Goal: Information Seeking & Learning: Learn about a topic

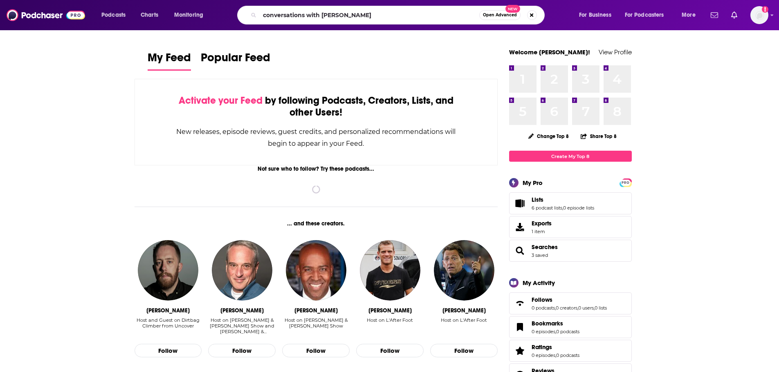
type input "conversations with cam"
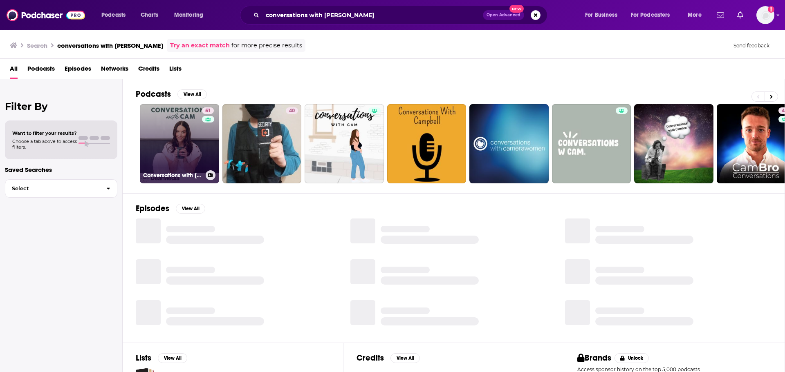
click at [174, 152] on link "51 Conversations with Cam" at bounding box center [179, 143] width 79 height 79
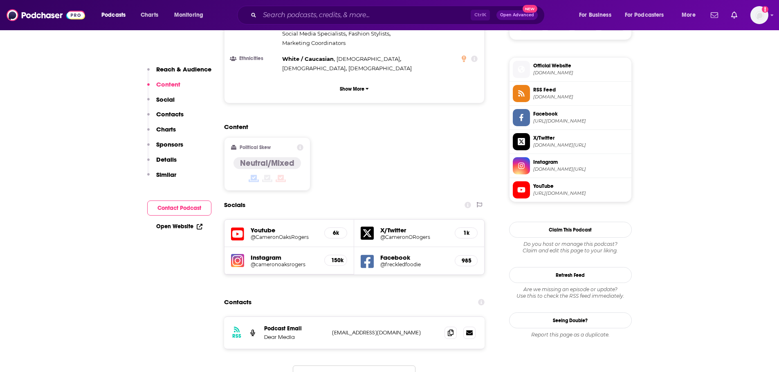
scroll to position [572, 0]
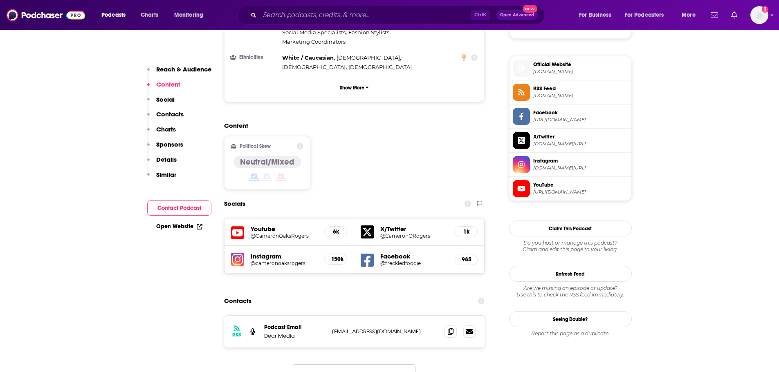
click at [293, 260] on h5 "@cameronoaksrogers" at bounding box center [284, 263] width 67 height 6
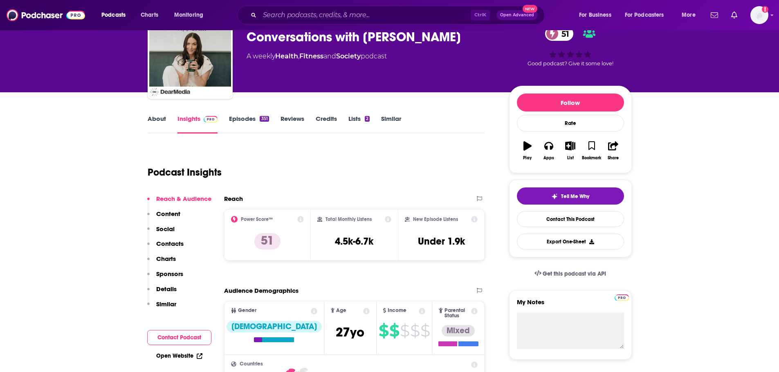
scroll to position [0, 0]
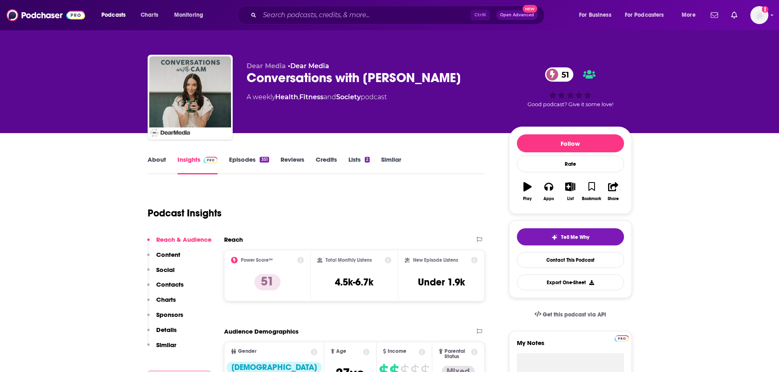
click at [385, 158] on link "Similar" at bounding box center [391, 165] width 20 height 19
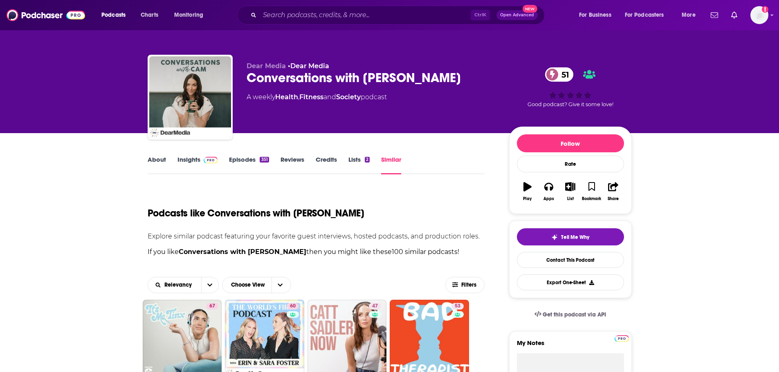
click at [204, 159] on img at bounding box center [211, 160] width 14 height 7
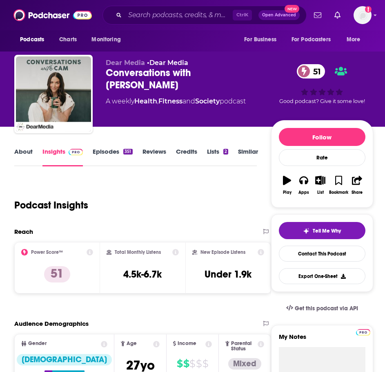
click at [22, 152] on link "About" at bounding box center [23, 157] width 18 height 19
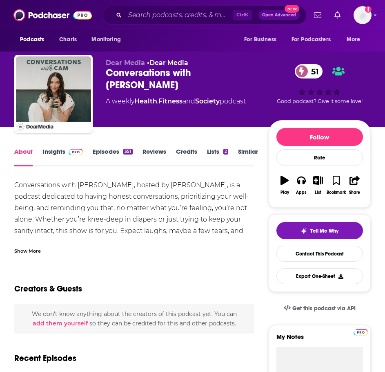
click at [34, 253] on div "Show More" at bounding box center [27, 250] width 27 height 8
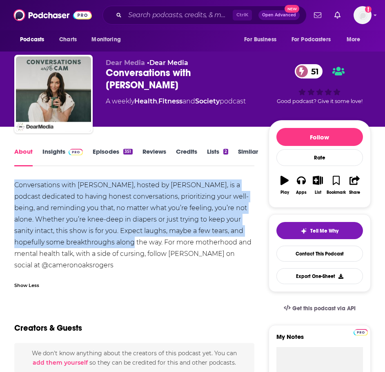
drag, startPoint x: 162, startPoint y: 242, endPoint x: 38, endPoint y: 202, distance: 130.2
click at [0, 184] on html "Podcasts Charts Monitoring Ctrl K Open Advanced New For Business For Podcasters…" at bounding box center [192, 186] width 385 height 372
copy div "Conversations with Cam, hosted by Cameron Rogers, is a podcast dedicated to hav…"
click at [46, 156] on link "Insights" at bounding box center [63, 157] width 40 height 19
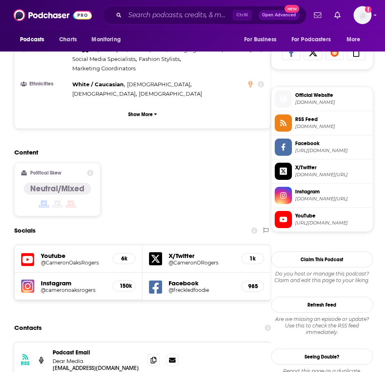
scroll to position [613, 0]
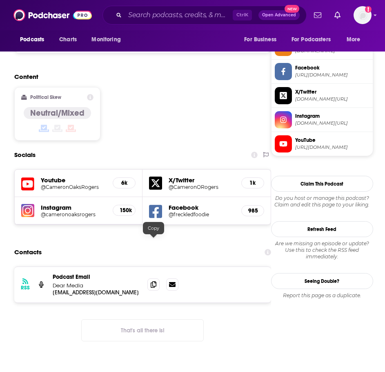
click at [153, 236] on div at bounding box center [153, 234] width 7 height 7
drag, startPoint x: 154, startPoint y: 243, endPoint x: 134, endPoint y: 244, distance: 19.2
click at [154, 281] on icon at bounding box center [154, 284] width 6 height 7
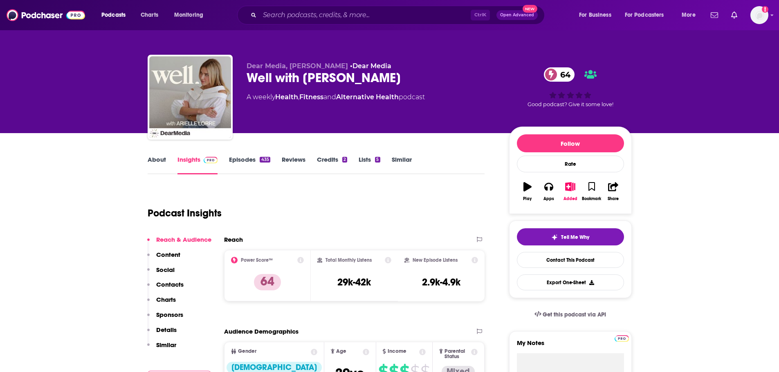
click at [155, 159] on link "About" at bounding box center [157, 165] width 18 height 19
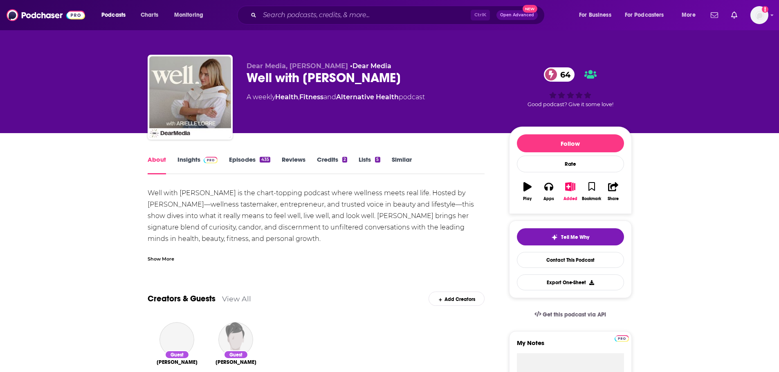
click at [164, 261] on div "Show More" at bounding box center [161, 259] width 27 height 8
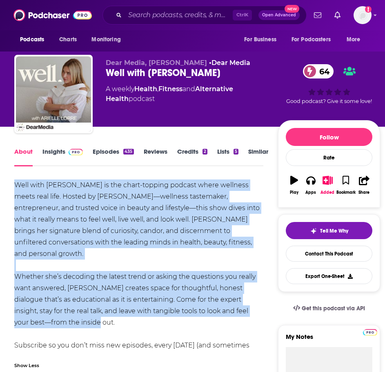
drag, startPoint x: 39, startPoint y: 311, endPoint x: 12, endPoint y: 184, distance: 129.2
copy div "Well with Arielle Lorre is the chart-topping podcast where wellness meets real …"
click at [76, 151] on img at bounding box center [76, 152] width 14 height 7
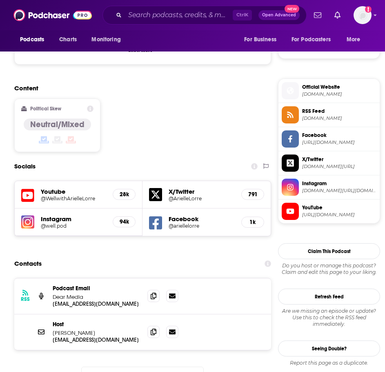
scroll to position [613, 0]
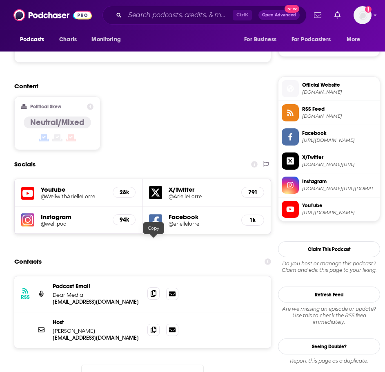
click at [153, 290] on icon at bounding box center [154, 293] width 6 height 7
click at [153, 323] on span at bounding box center [154, 329] width 12 height 12
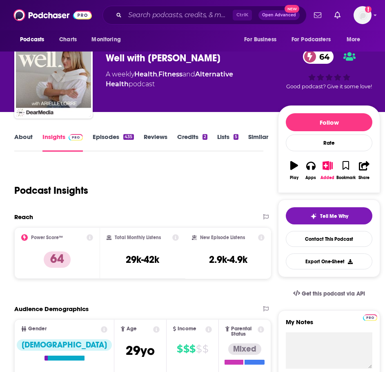
scroll to position [0, 0]
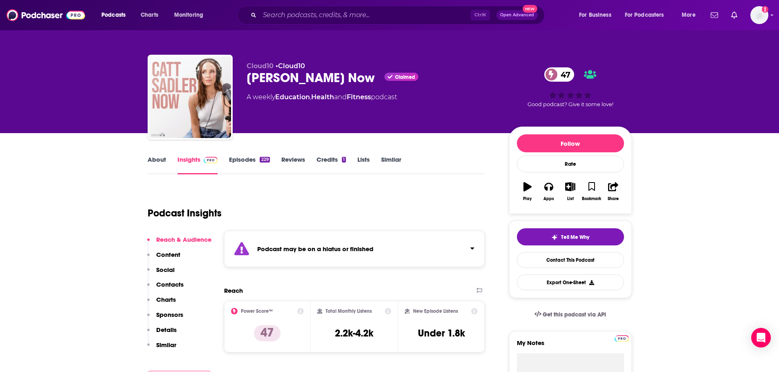
click at [364, 235] on div "Podcast may be on a hiatus or finished" at bounding box center [354, 249] width 261 height 36
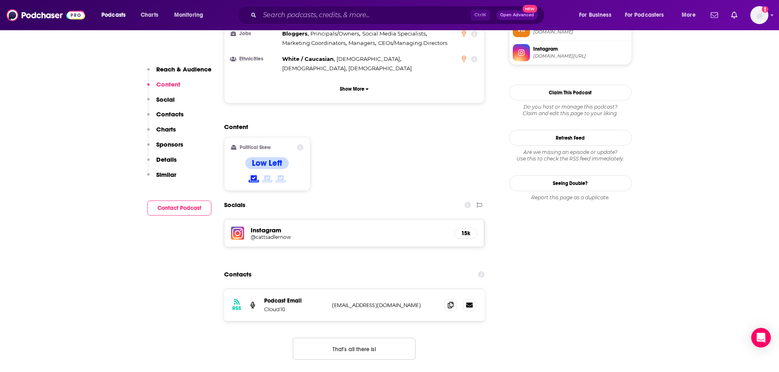
scroll to position [613, 0]
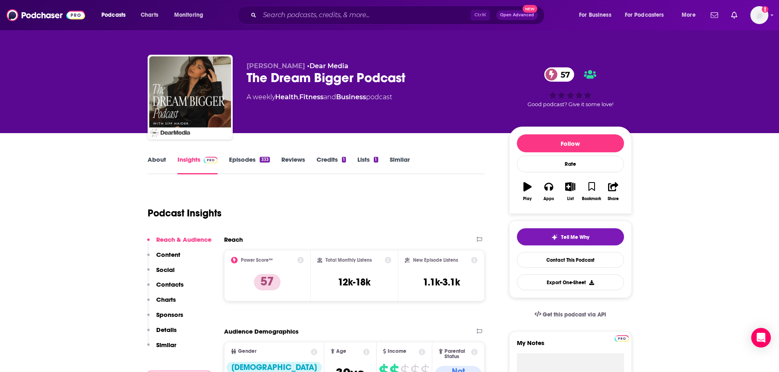
click at [151, 166] on link "About" at bounding box center [157, 165] width 18 height 19
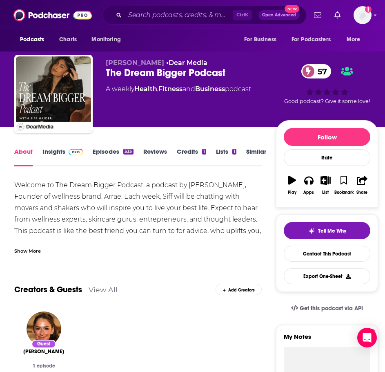
click at [36, 250] on div "Show More" at bounding box center [27, 250] width 27 height 8
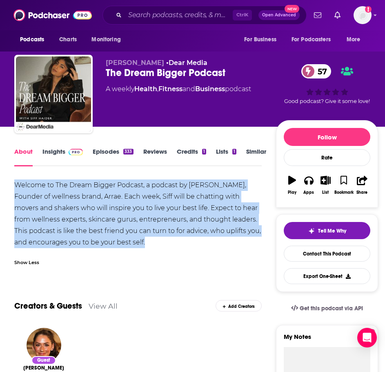
drag, startPoint x: 139, startPoint y: 243, endPoint x: 34, endPoint y: 194, distance: 115.2
copy div "Welcome to The Dream Bigger Podcast, a podcast by [PERSON_NAME], Founder of wel…"
click at [55, 150] on link "Insights" at bounding box center [63, 157] width 40 height 19
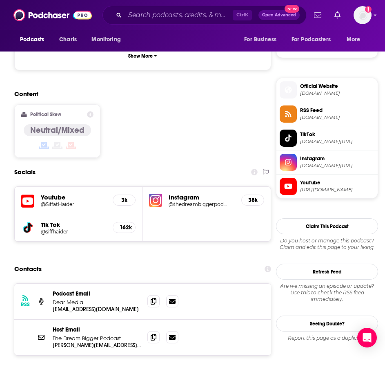
scroll to position [613, 0]
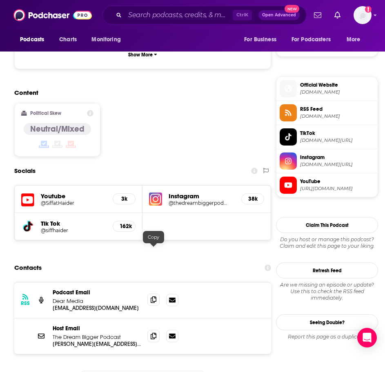
click at [153, 296] on icon at bounding box center [154, 299] width 6 height 7
drag, startPoint x: 150, startPoint y: 284, endPoint x: 145, endPoint y: 281, distance: 6.0
click at [150, 330] on span at bounding box center [154, 336] width 12 height 12
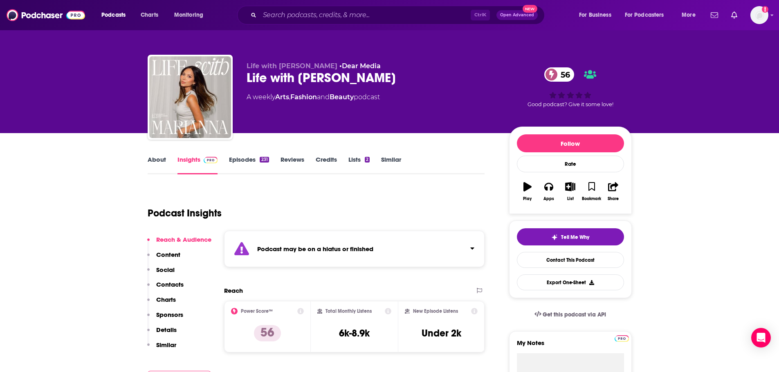
click at [343, 246] on strong "Podcast may be on a hiatus or finished" at bounding box center [315, 249] width 116 height 8
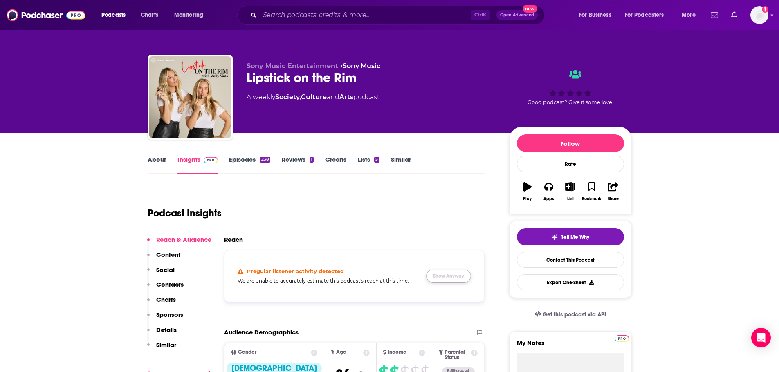
click at [457, 273] on button "Show Anyway" at bounding box center [448, 276] width 45 height 13
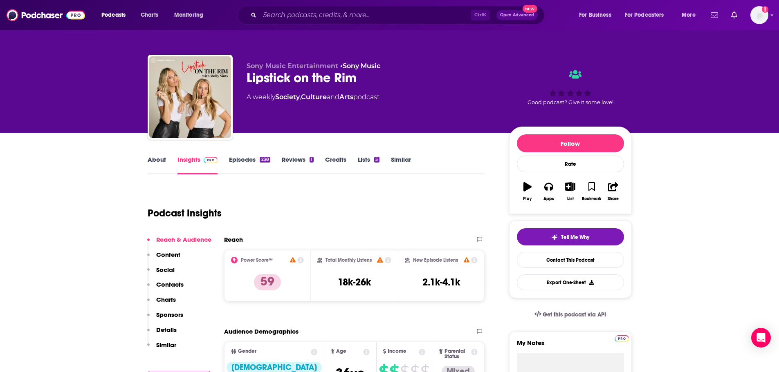
click at [155, 160] on link "About" at bounding box center [157, 165] width 18 height 19
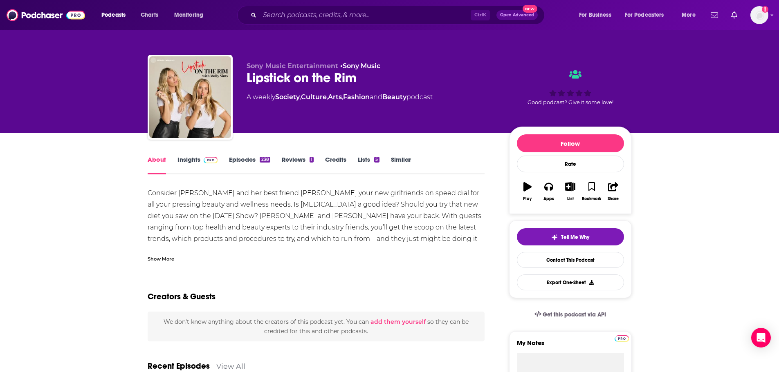
click at [175, 252] on div "Show More" at bounding box center [316, 256] width 337 height 14
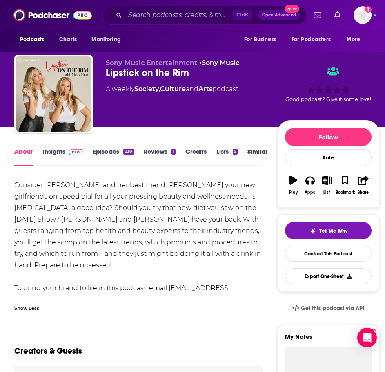
click at [117, 152] on link "Episodes 238" at bounding box center [113, 157] width 41 height 19
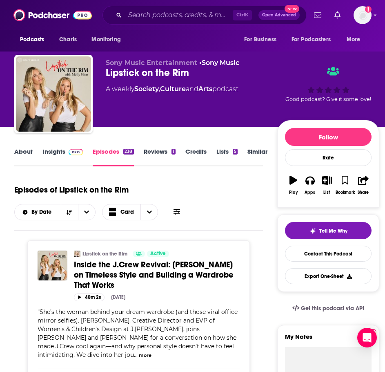
click at [29, 155] on link "About" at bounding box center [23, 157] width 18 height 19
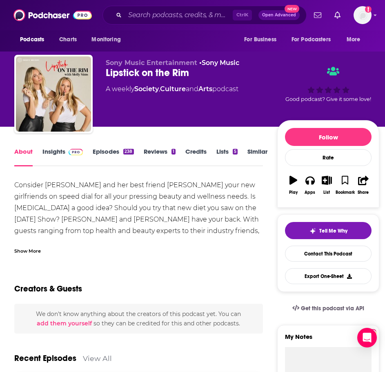
click at [36, 248] on div "Show More" at bounding box center [27, 250] width 27 height 8
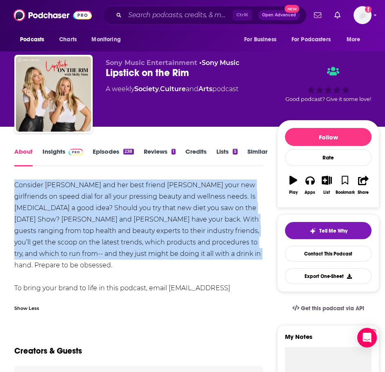
drag, startPoint x: 233, startPoint y: 254, endPoint x: 9, endPoint y: 184, distance: 234.7
copy div "Consider Molly Sims and her best friend Emese Gormley your new girlfriends on s…"
click at [61, 150] on link "Insights" at bounding box center [63, 157] width 40 height 19
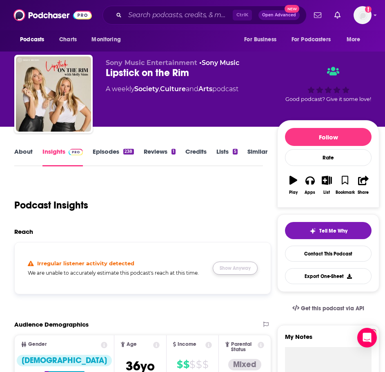
click at [221, 268] on button "Show Anyway" at bounding box center [235, 268] width 45 height 13
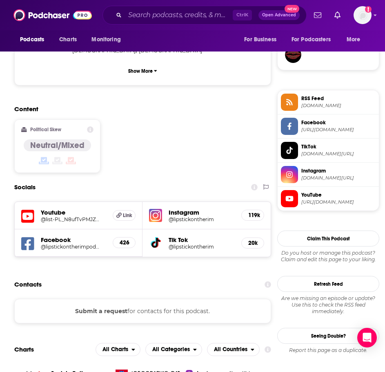
scroll to position [613, 0]
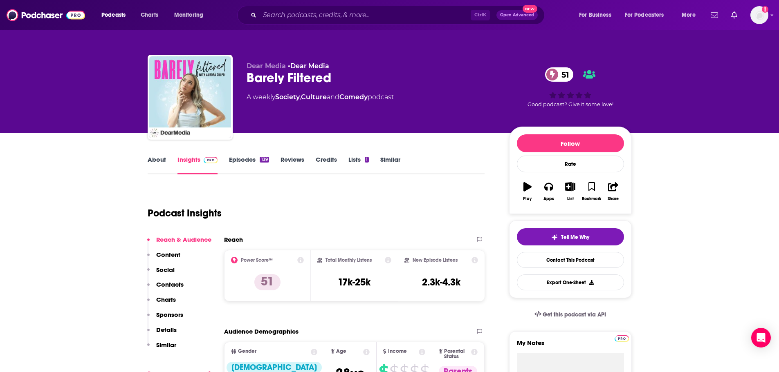
click at [157, 166] on link "About" at bounding box center [157, 165] width 18 height 19
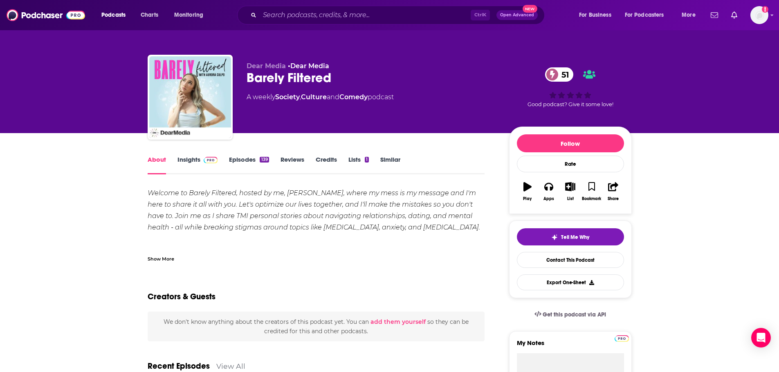
click at [171, 253] on div "Show More" at bounding box center [316, 256] width 337 height 14
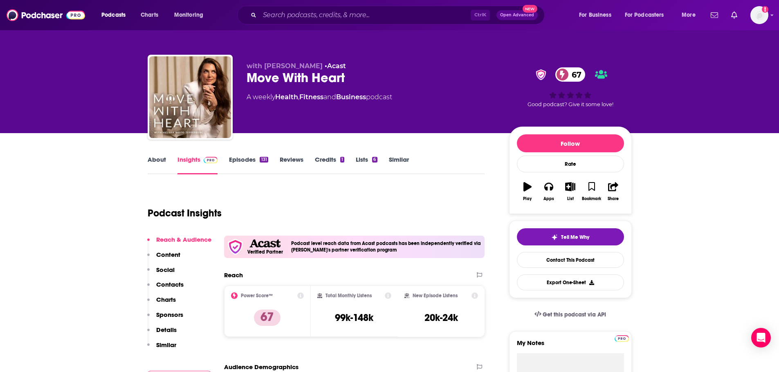
click at [162, 159] on link "About" at bounding box center [157, 165] width 18 height 19
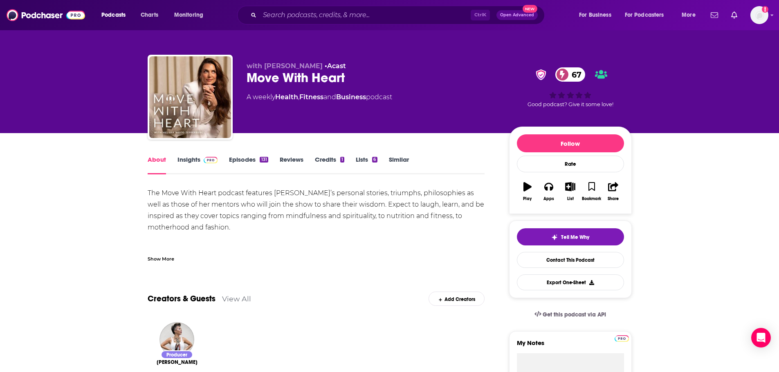
click at [155, 260] on div "Show More" at bounding box center [161, 259] width 27 height 8
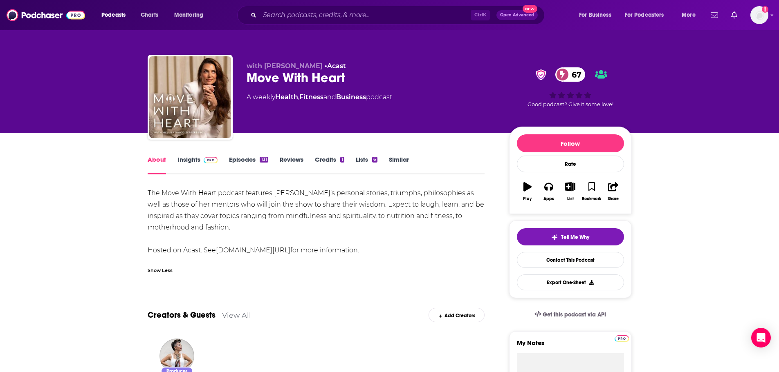
click at [192, 164] on link "Insights" at bounding box center [197, 165] width 40 height 19
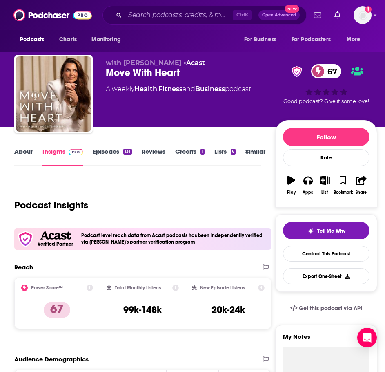
click at [27, 154] on link "About" at bounding box center [23, 157] width 18 height 19
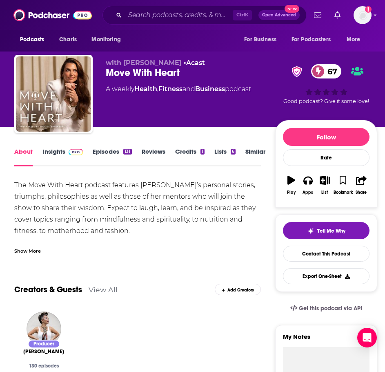
click at [36, 247] on div "Show More" at bounding box center [27, 250] width 27 height 8
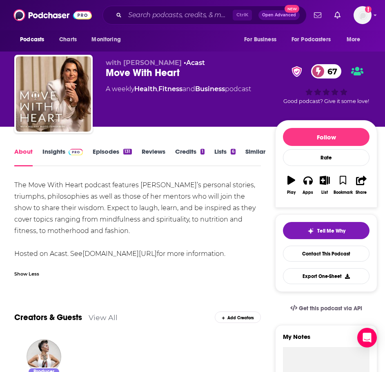
drag, startPoint x: 142, startPoint y: 231, endPoint x: 10, endPoint y: 183, distance: 139.9
copy div "The Move With Heart podcast features Melissa Wood-Tepperberg’s personal stories…"
click at [64, 155] on link "Insights" at bounding box center [63, 157] width 40 height 19
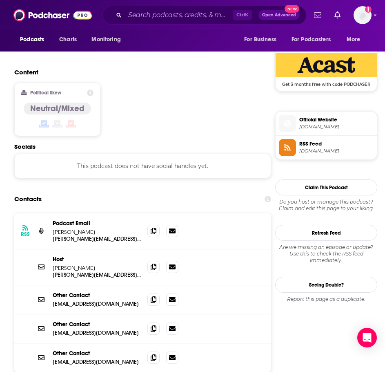
scroll to position [654, 0]
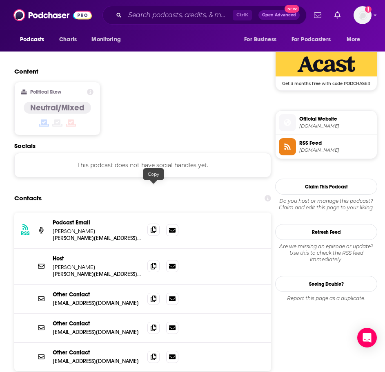
click at [152, 226] on icon at bounding box center [154, 229] width 6 height 7
drag, startPoint x: 151, startPoint y: 224, endPoint x: 141, endPoint y: 226, distance: 9.9
click at [151, 263] on icon at bounding box center [154, 266] width 6 height 7
drag, startPoint x: 155, startPoint y: 285, endPoint x: 139, endPoint y: 284, distance: 15.1
click at [155, 325] on icon at bounding box center [154, 328] width 6 height 7
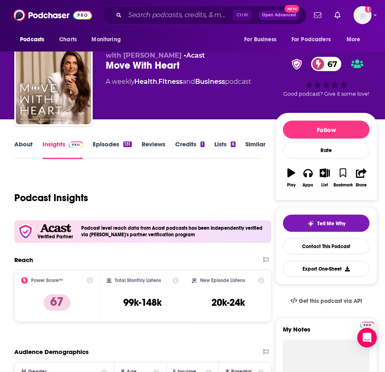
scroll to position [0, 0]
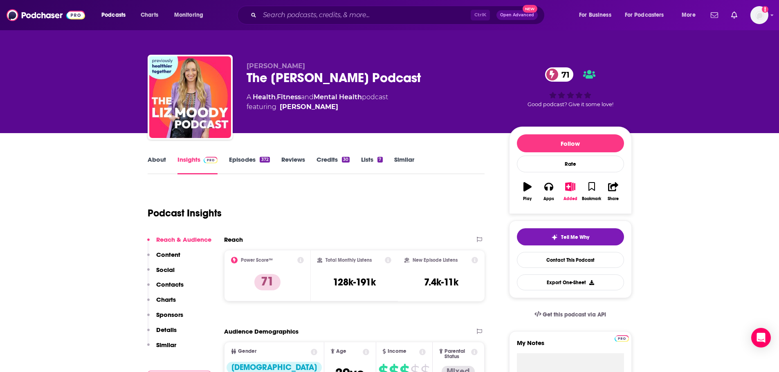
click at [163, 164] on link "About" at bounding box center [157, 165] width 18 height 19
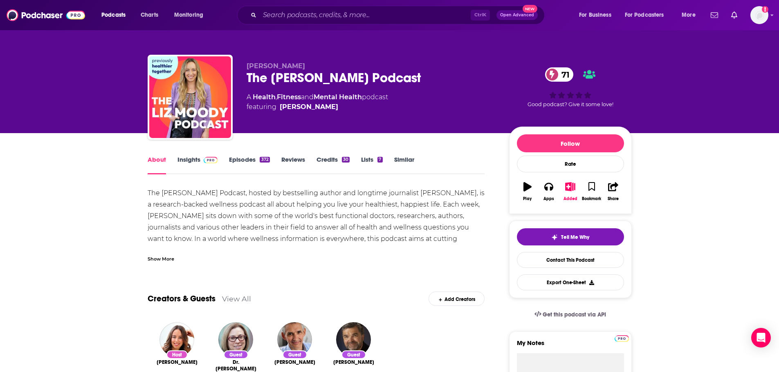
click at [163, 255] on div "Show More" at bounding box center [161, 259] width 27 height 8
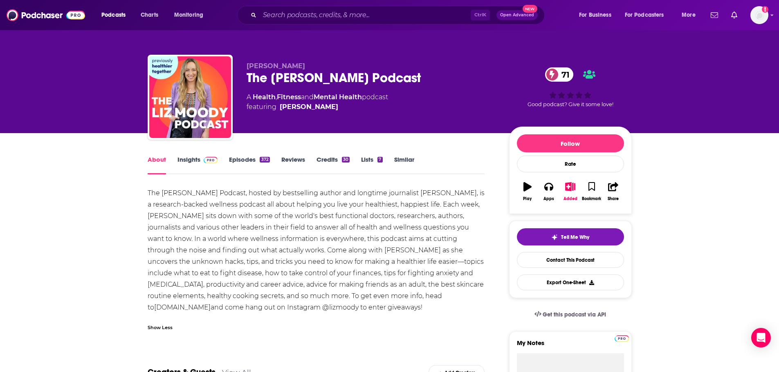
click at [195, 164] on link "Insights" at bounding box center [197, 165] width 40 height 19
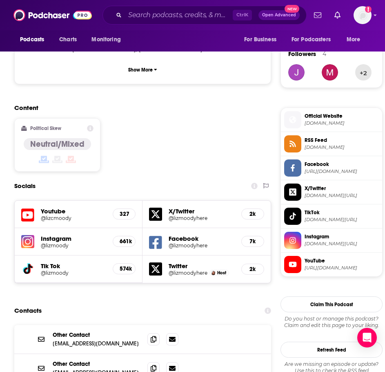
scroll to position [654, 0]
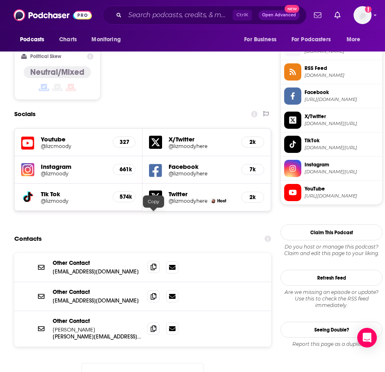
click at [154, 264] on icon at bounding box center [154, 267] width 6 height 7
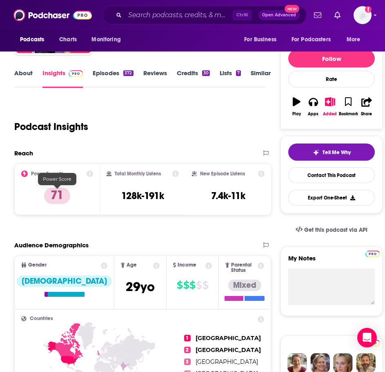
scroll to position [0, 0]
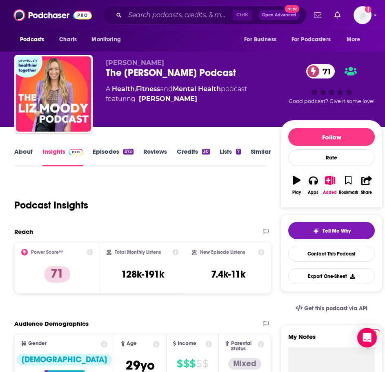
click at [27, 161] on link "About" at bounding box center [23, 157] width 18 height 19
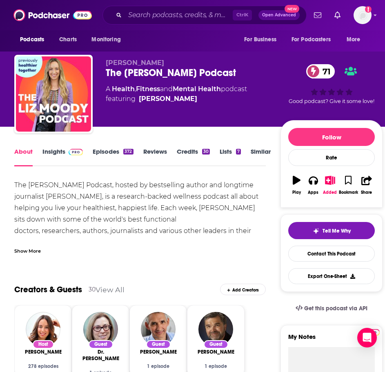
click at [36, 250] on div "Show More" at bounding box center [27, 250] width 27 height 8
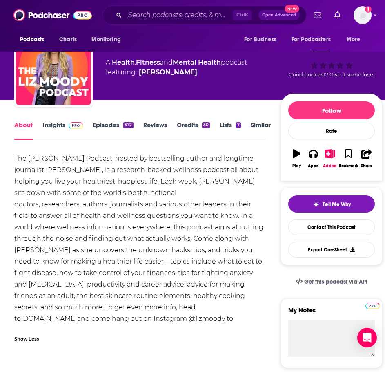
scroll to position [41, 0]
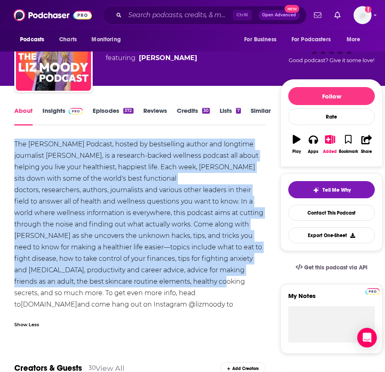
drag, startPoint x: 215, startPoint y: 283, endPoint x: 13, endPoint y: 144, distance: 245.5
copy div "The Liz Moody Podcast, hosted by bestselling author and longtime journalist Liz…"
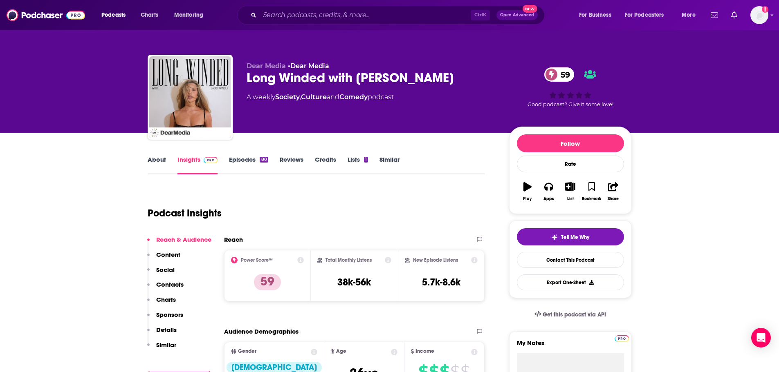
click at [158, 160] on link "About" at bounding box center [157, 165] width 18 height 19
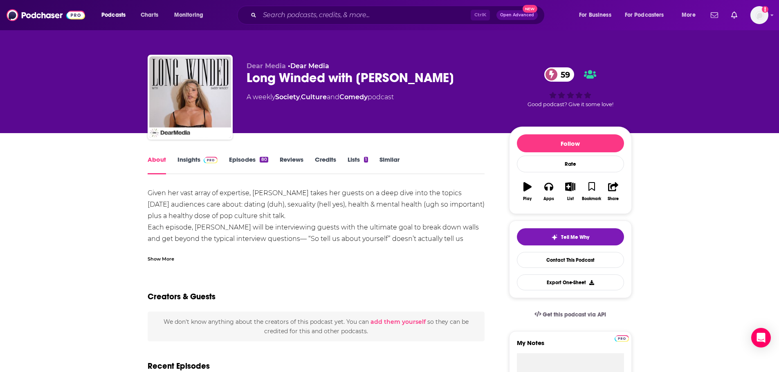
click at [174, 253] on div "Show More" at bounding box center [316, 256] width 337 height 14
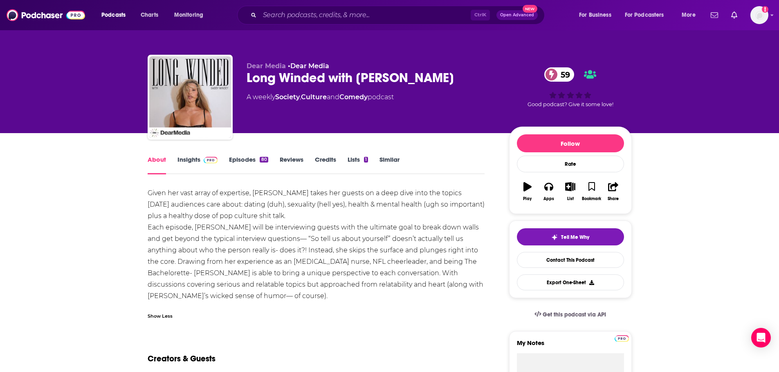
click at [200, 166] on link "Insights" at bounding box center [197, 165] width 40 height 19
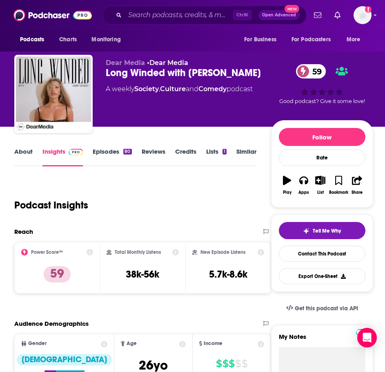
click at [28, 155] on link "About" at bounding box center [23, 157] width 18 height 19
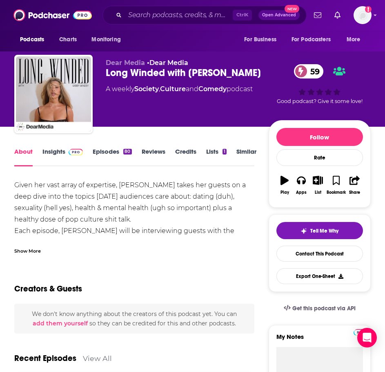
click at [32, 245] on div "Show More" at bounding box center [134, 248] width 240 height 14
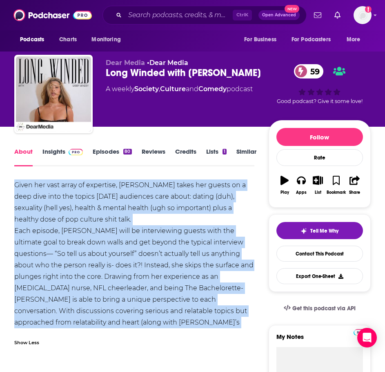
drag, startPoint x: 112, startPoint y: 325, endPoint x: 36, endPoint y: 205, distance: 141.5
copy div "Given her vast array of expertise, Gabby Windey takes her guests on a deep dive…"
click at [72, 148] on span at bounding box center [76, 152] width 14 height 8
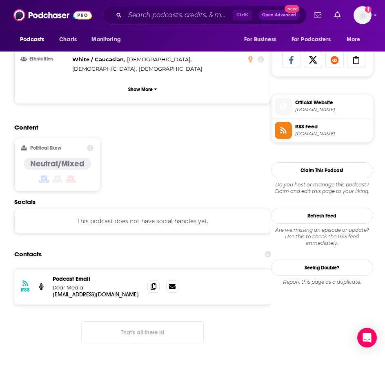
scroll to position [531, 0]
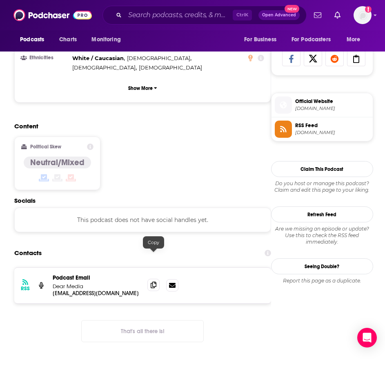
click at [153, 282] on icon at bounding box center [154, 285] width 6 height 7
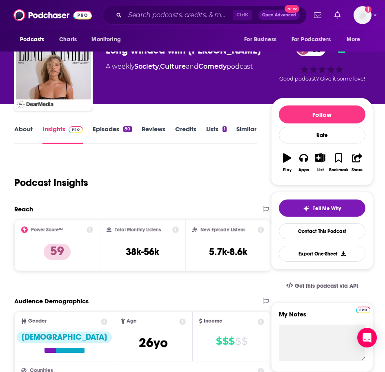
scroll to position [0, 0]
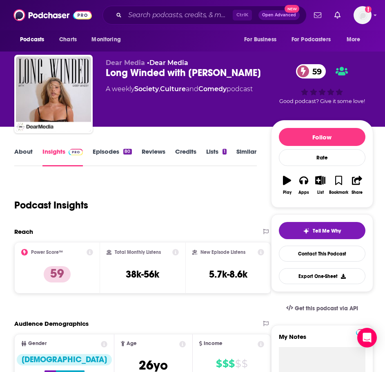
click at [111, 152] on link "Episodes 80" at bounding box center [112, 157] width 39 height 19
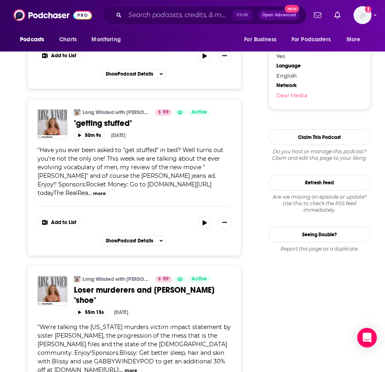
scroll to position [899, 0]
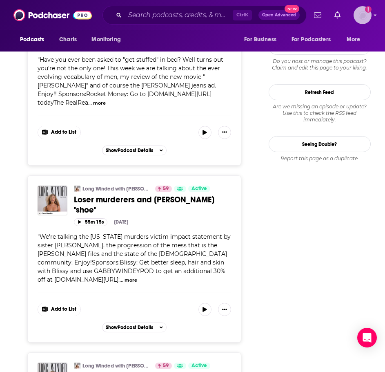
click at [370, 15] on img "Logged in as ILATeam" at bounding box center [363, 15] width 18 height 18
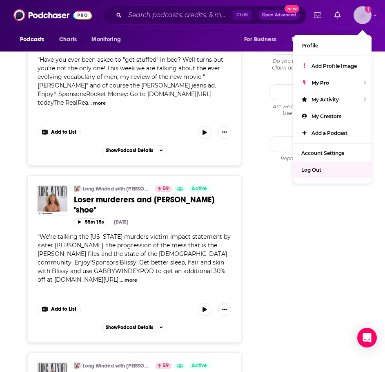
click at [341, 168] on div "Log Out" at bounding box center [333, 169] width 78 height 17
